Goal: Task Accomplishment & Management: Use online tool/utility

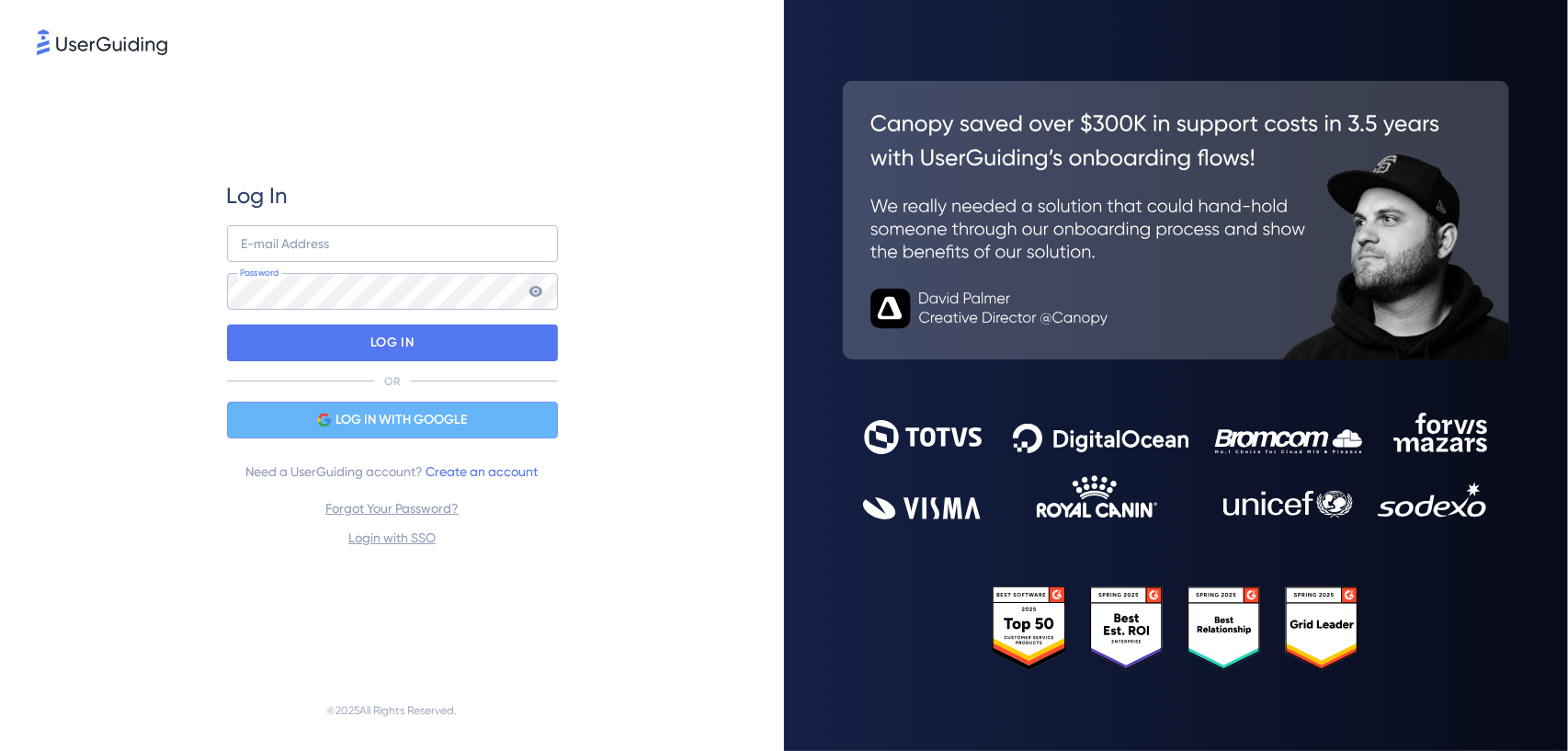
click at [405, 425] on span "LOG IN WITH GOOGLE" at bounding box center [402, 419] width 132 height 22
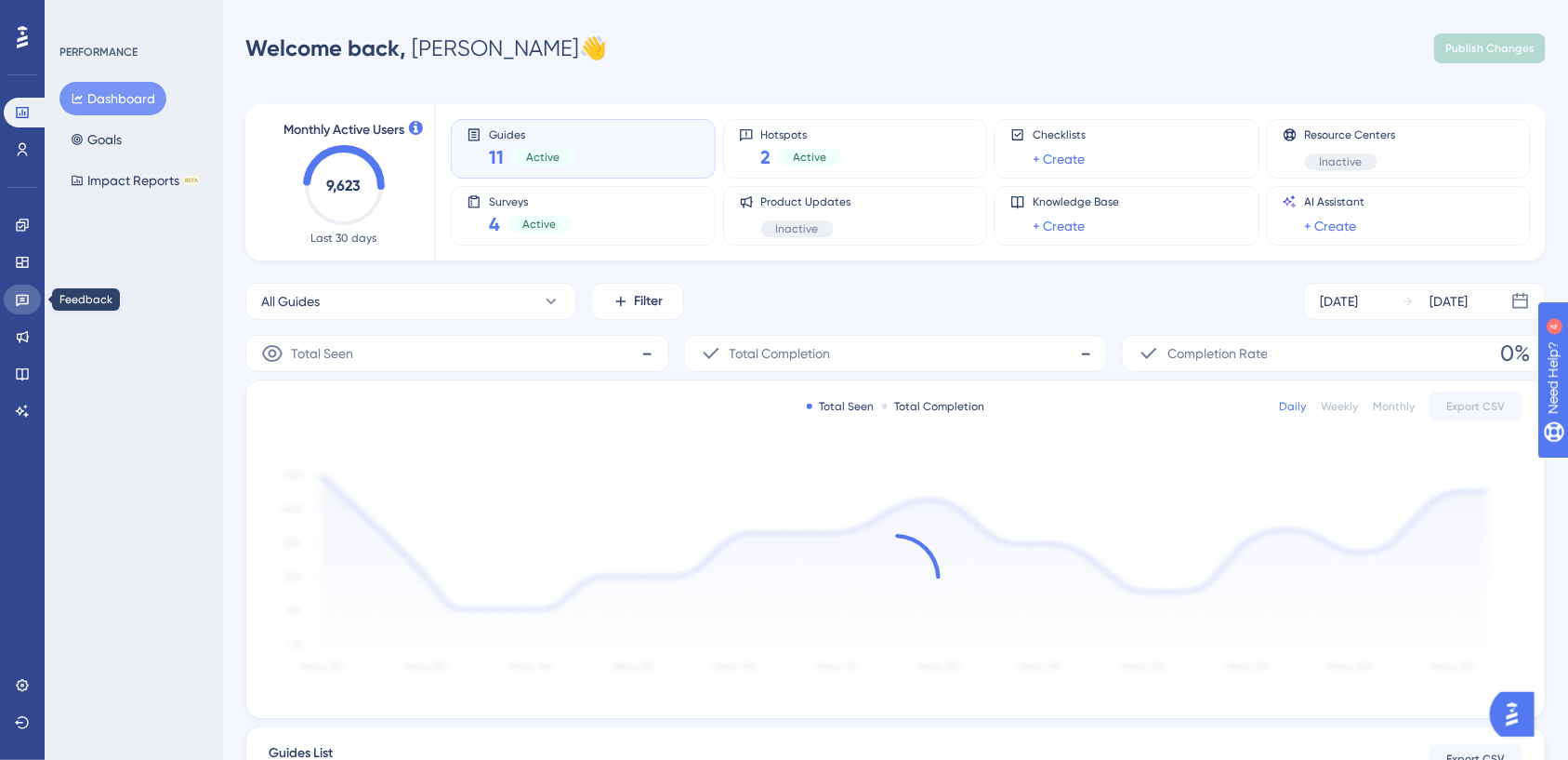
click at [22, 298] on icon at bounding box center [22, 301] width 13 height 12
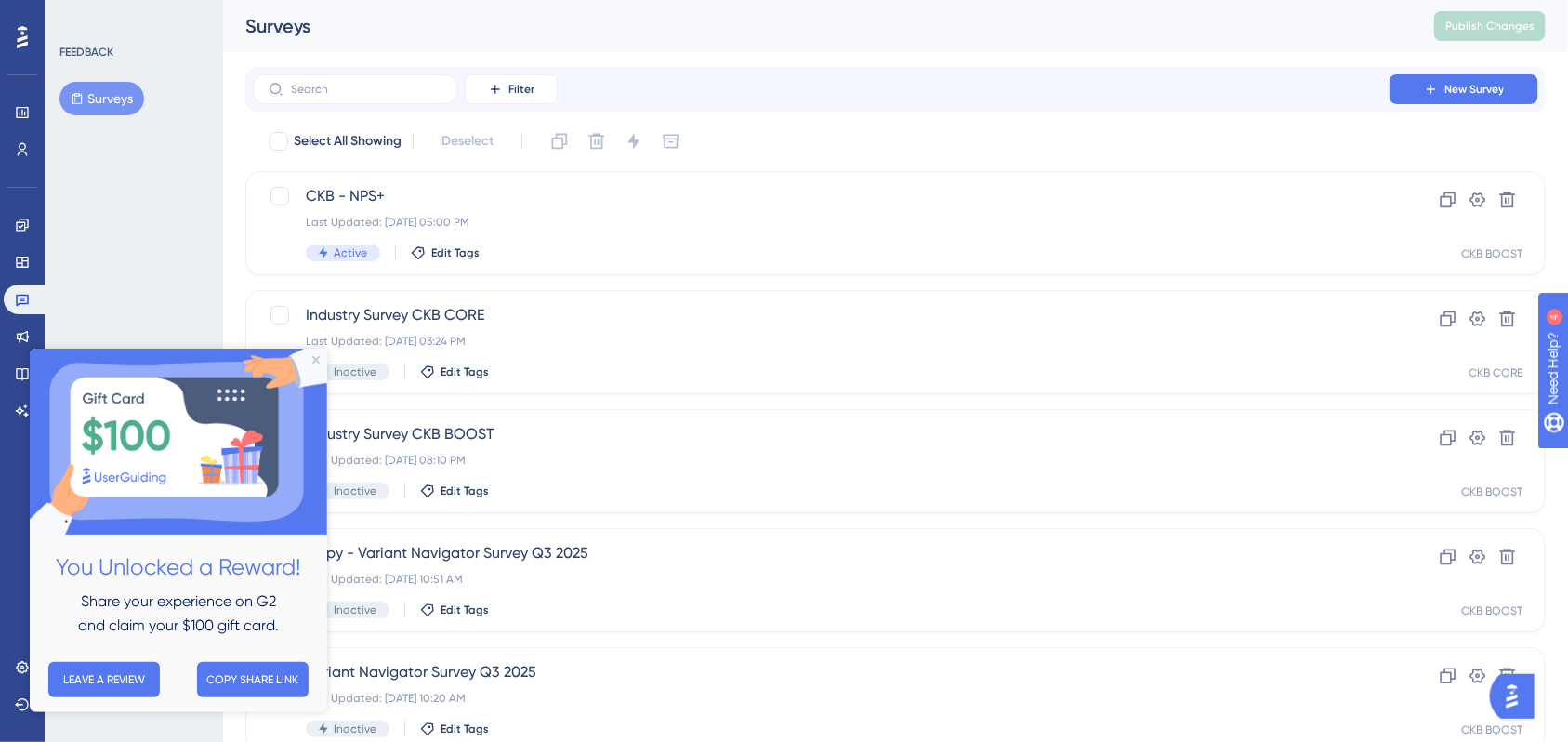
click at [311, 355] on img at bounding box center [177, 441] width 298 height 186
click at [28, 251] on link at bounding box center [22, 262] width 37 height 30
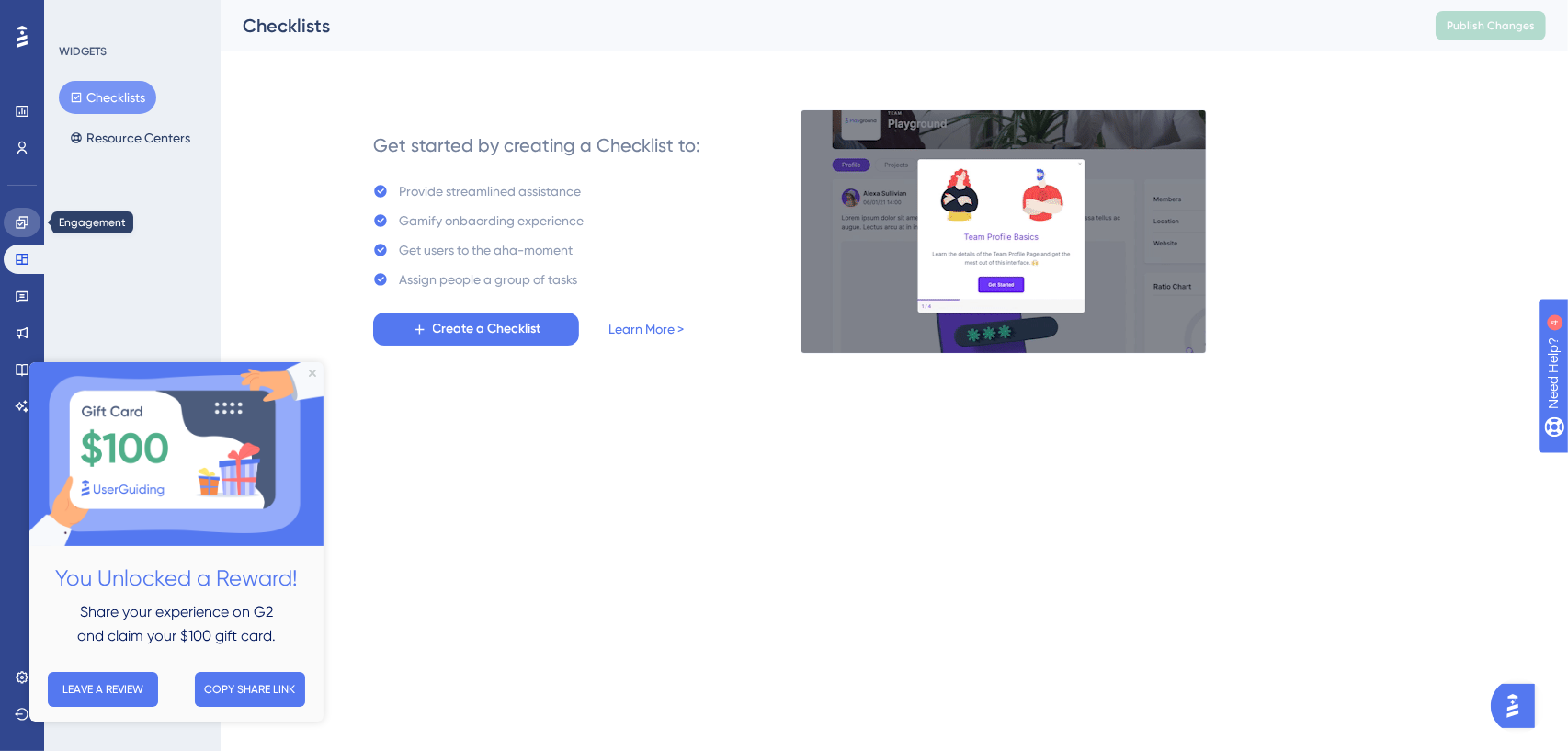
click at [27, 217] on icon at bounding box center [22, 221] width 12 height 12
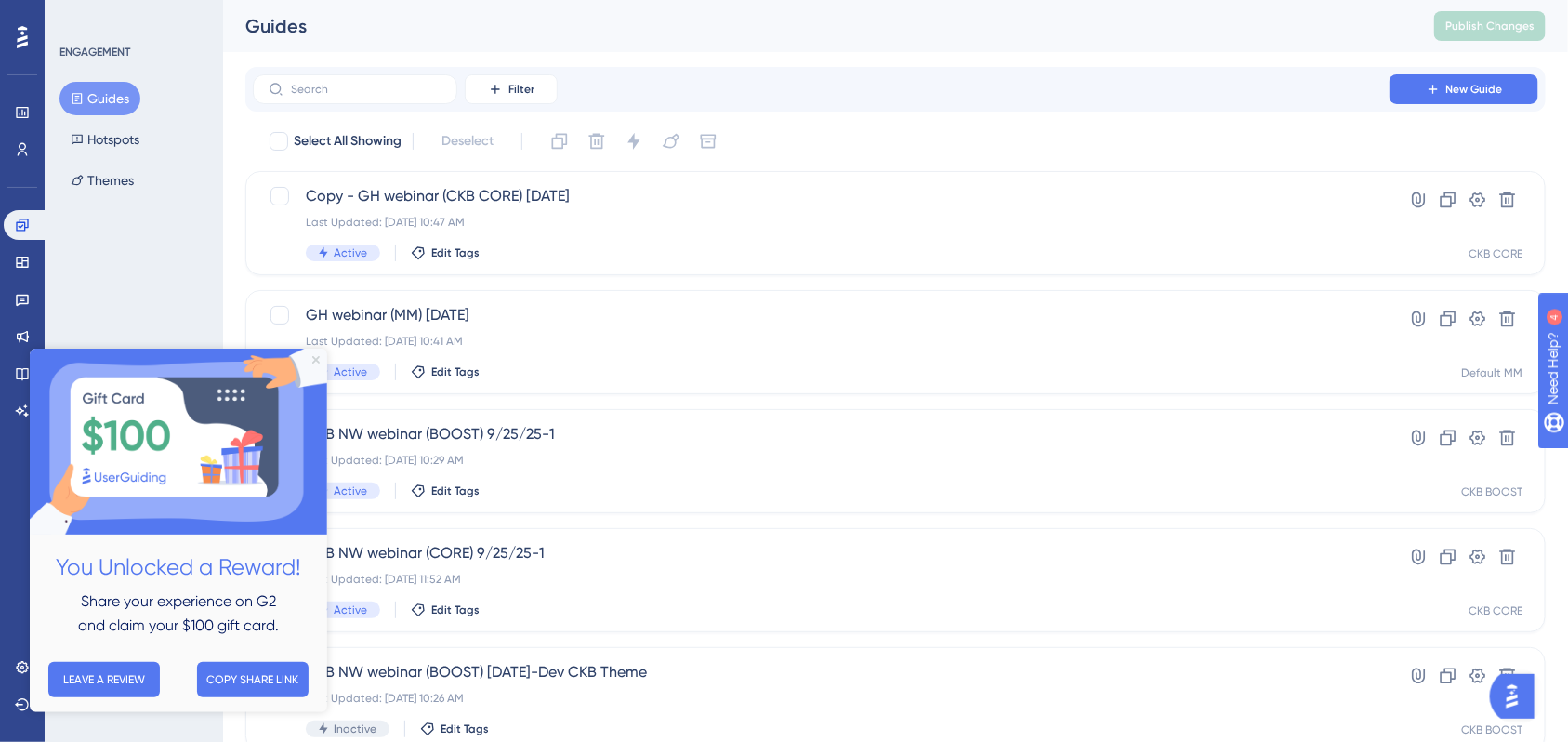
click at [316, 358] on icon "Close Preview" at bounding box center [315, 360] width 7 height 7
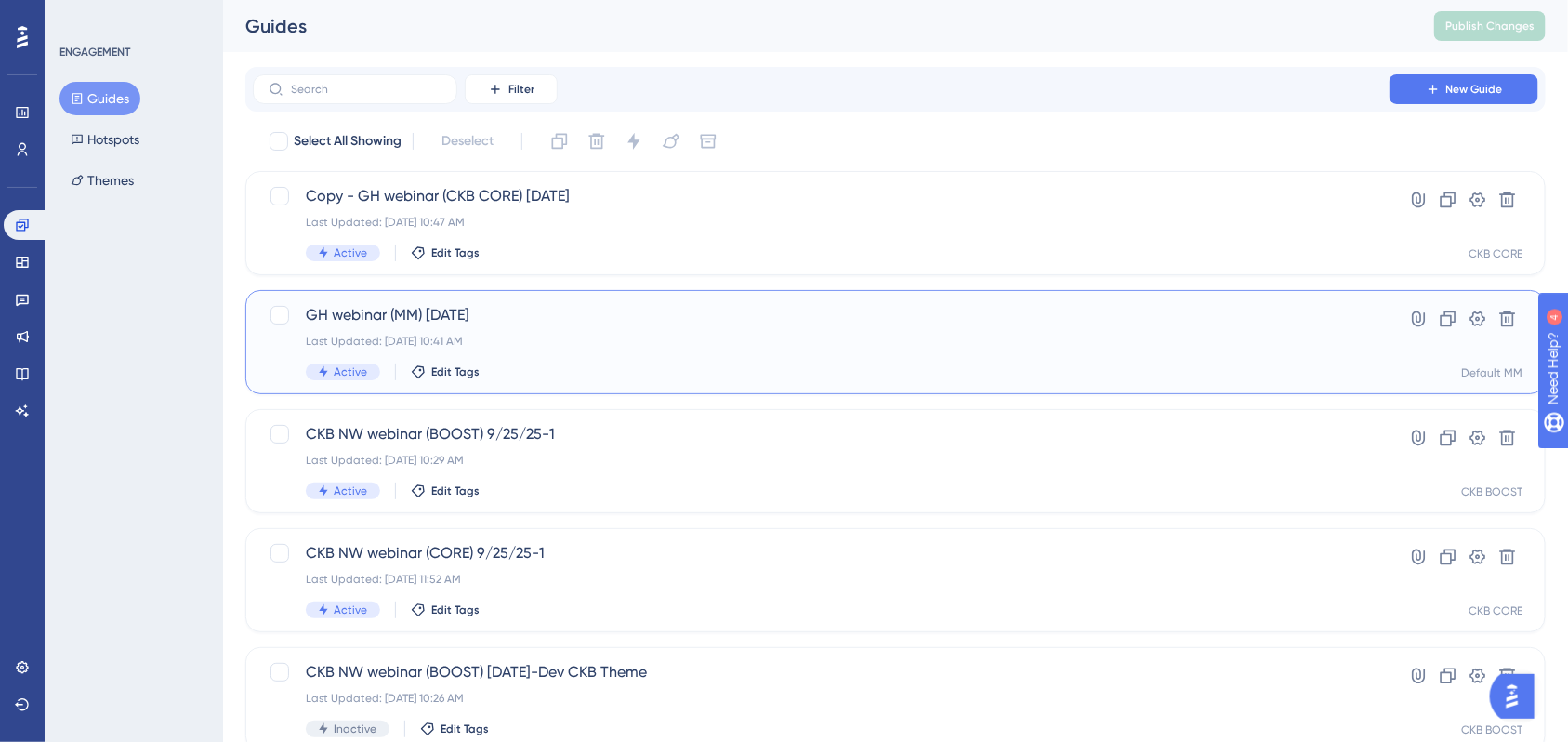
click at [534, 334] on div "Last Updated: Sep 17 2025, 10:41 AM" at bounding box center [820, 341] width 1030 height 15
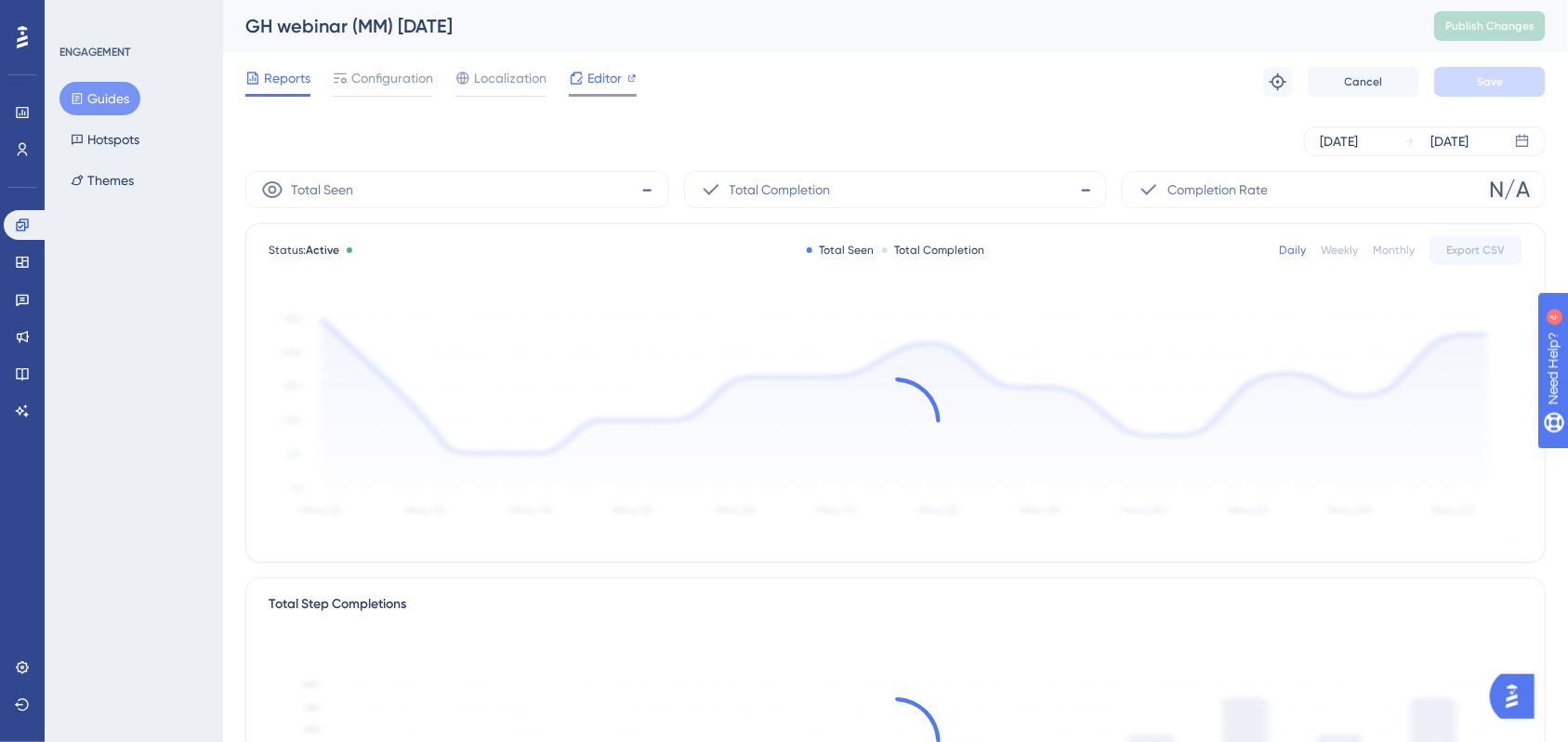
click at [599, 79] on span "Editor" at bounding box center [604, 78] width 35 height 22
